Goal: Information Seeking & Learning: Find specific fact

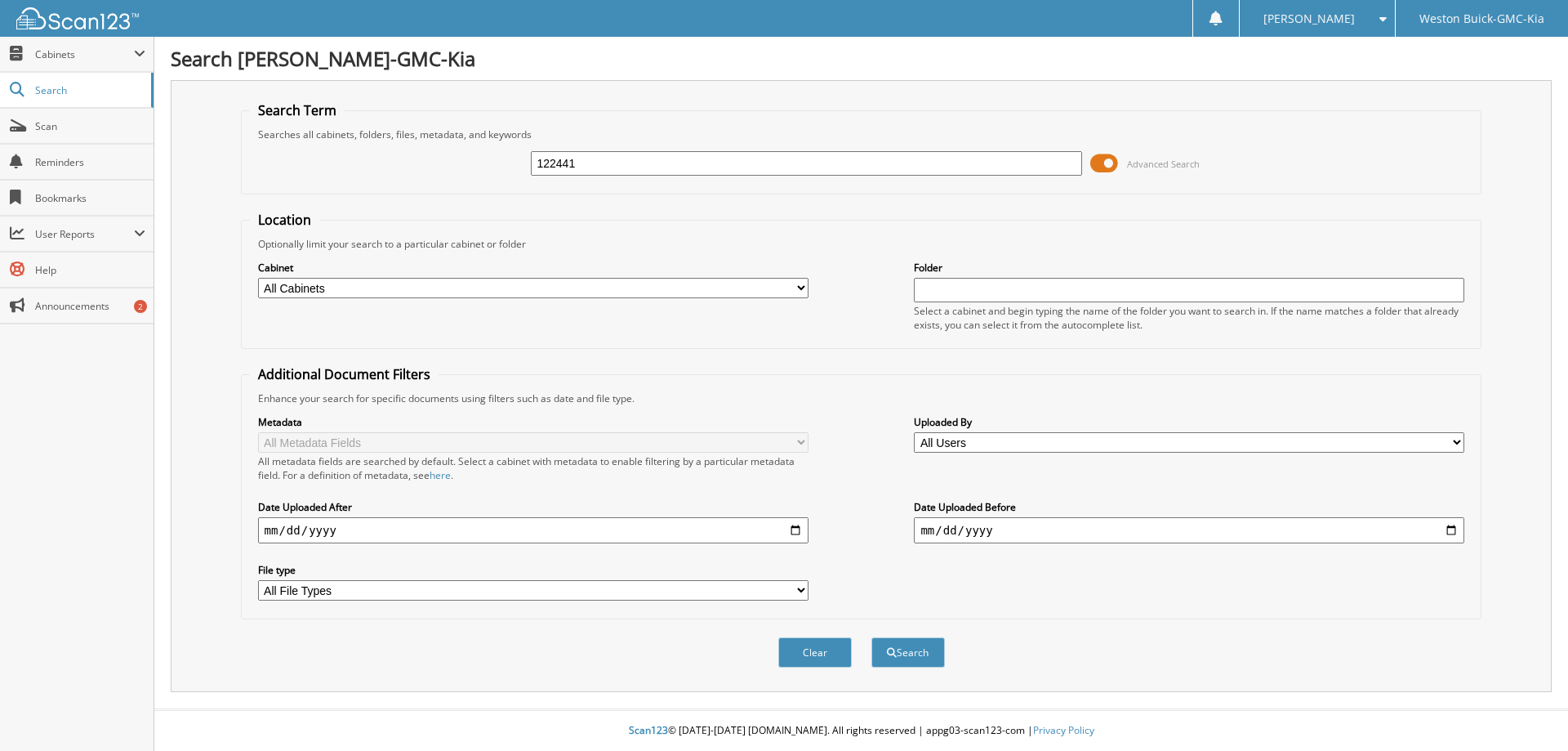
type input "122441"
click at [871, 637] on button "Search" at bounding box center [907, 652] width 73 height 30
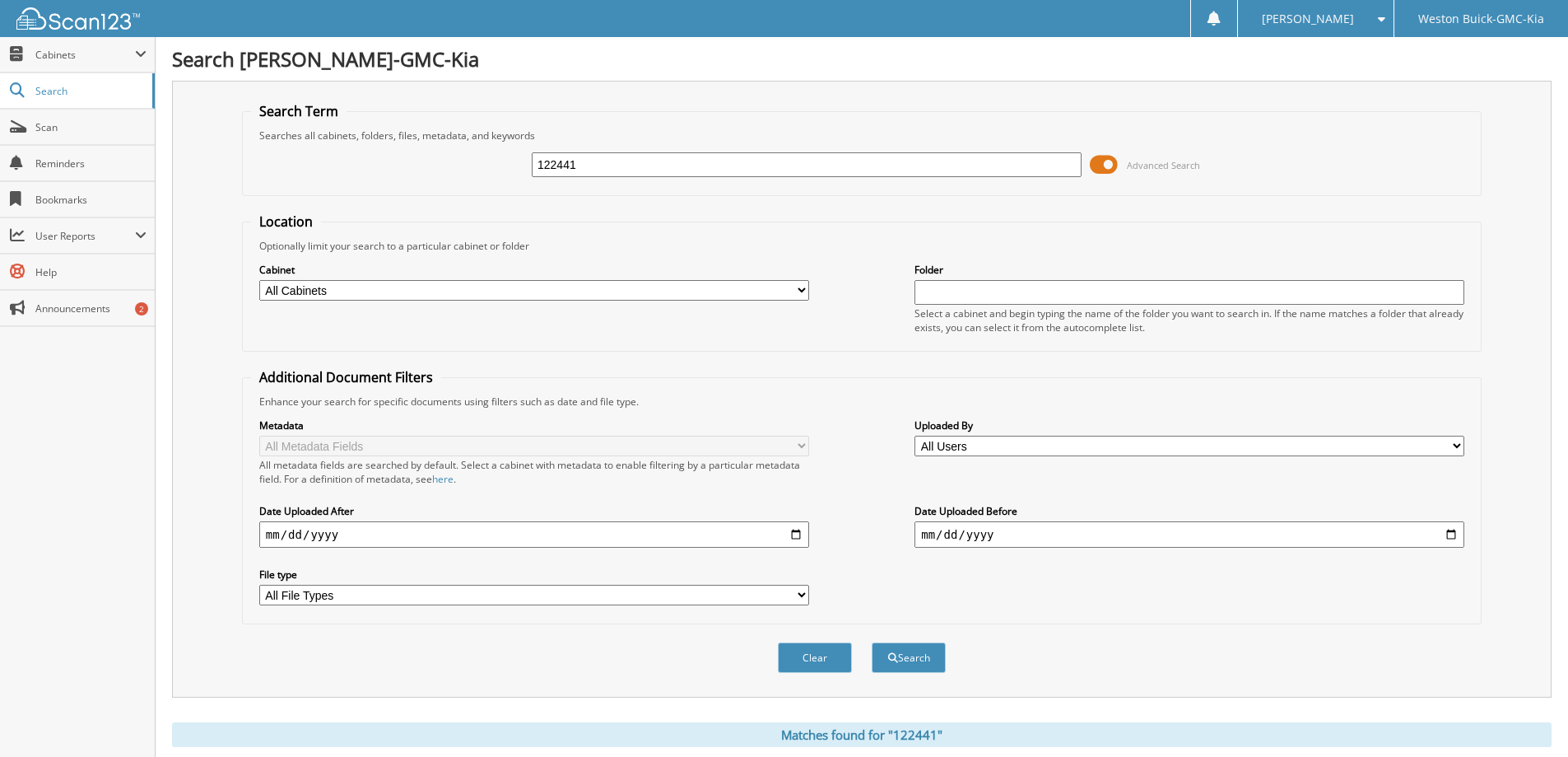
click at [1114, 164] on span at bounding box center [1103, 165] width 28 height 25
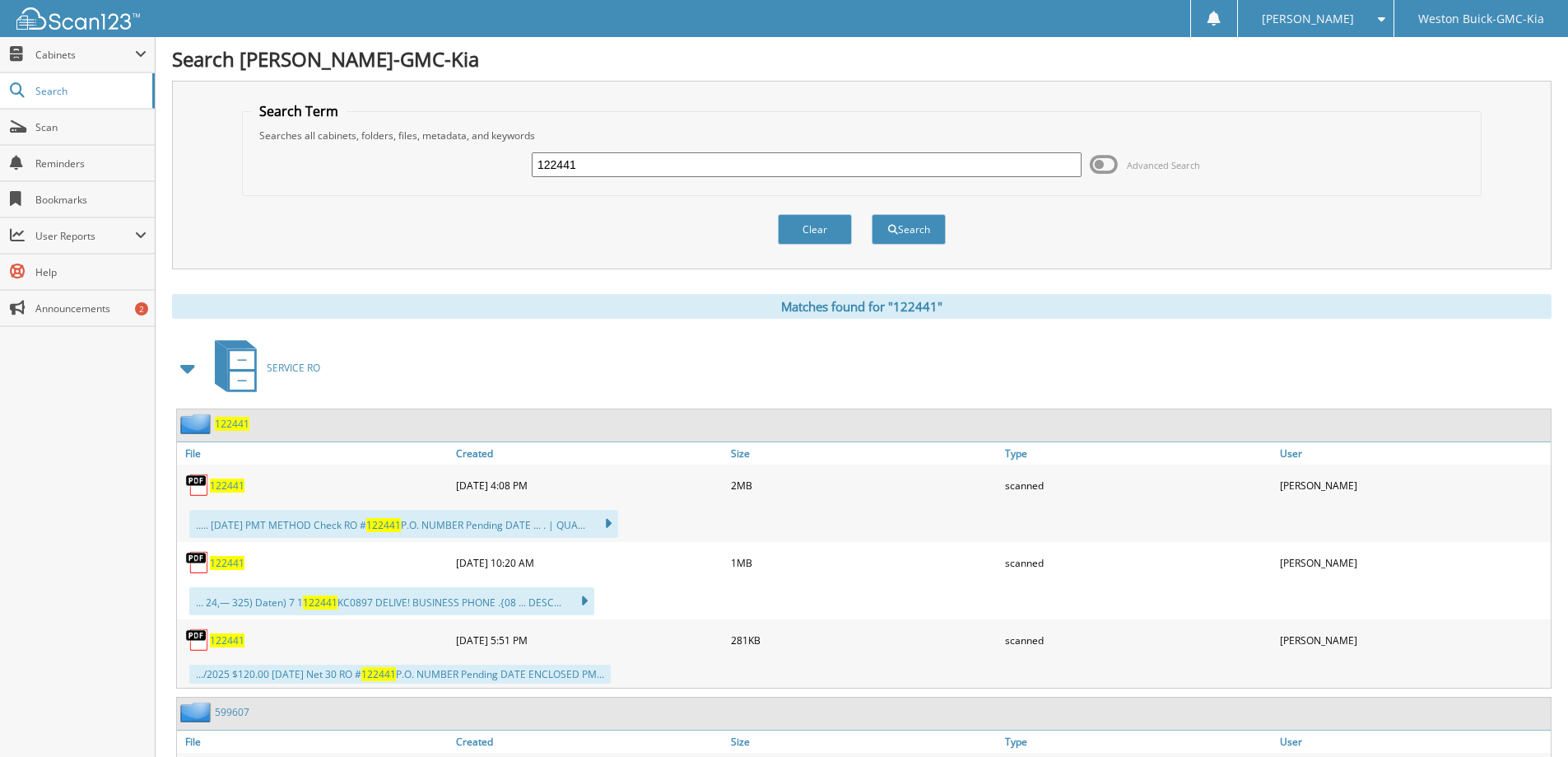
drag, startPoint x: 608, startPoint y: 161, endPoint x: -134, endPoint y: 168, distance: 742.0
type input "121303"
click at [872, 214] on button "Search" at bounding box center [908, 230] width 74 height 31
